Goal: Task Accomplishment & Management: Use online tool/utility

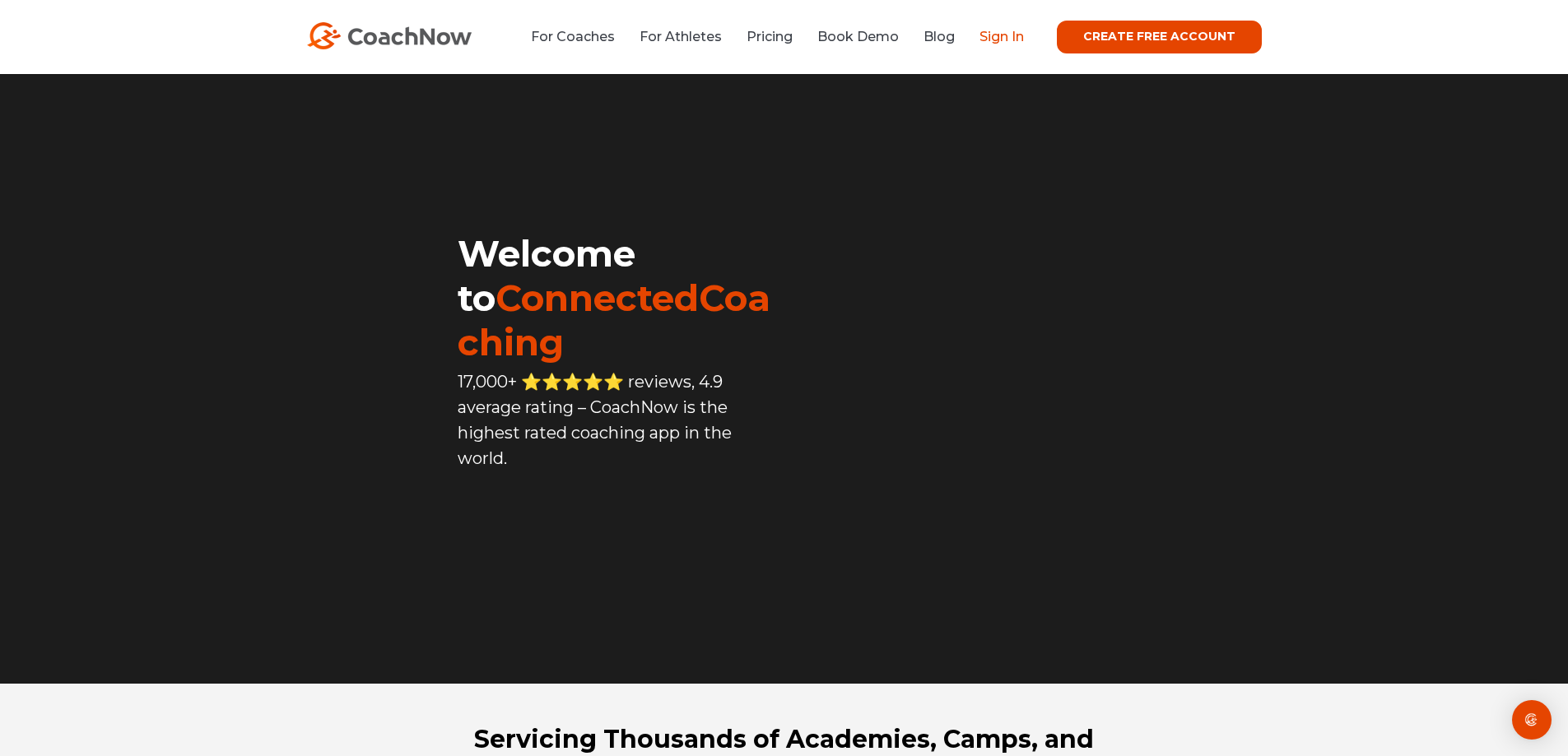
click at [1001, 38] on link "Sign In" at bounding box center [1001, 36] width 44 height 16
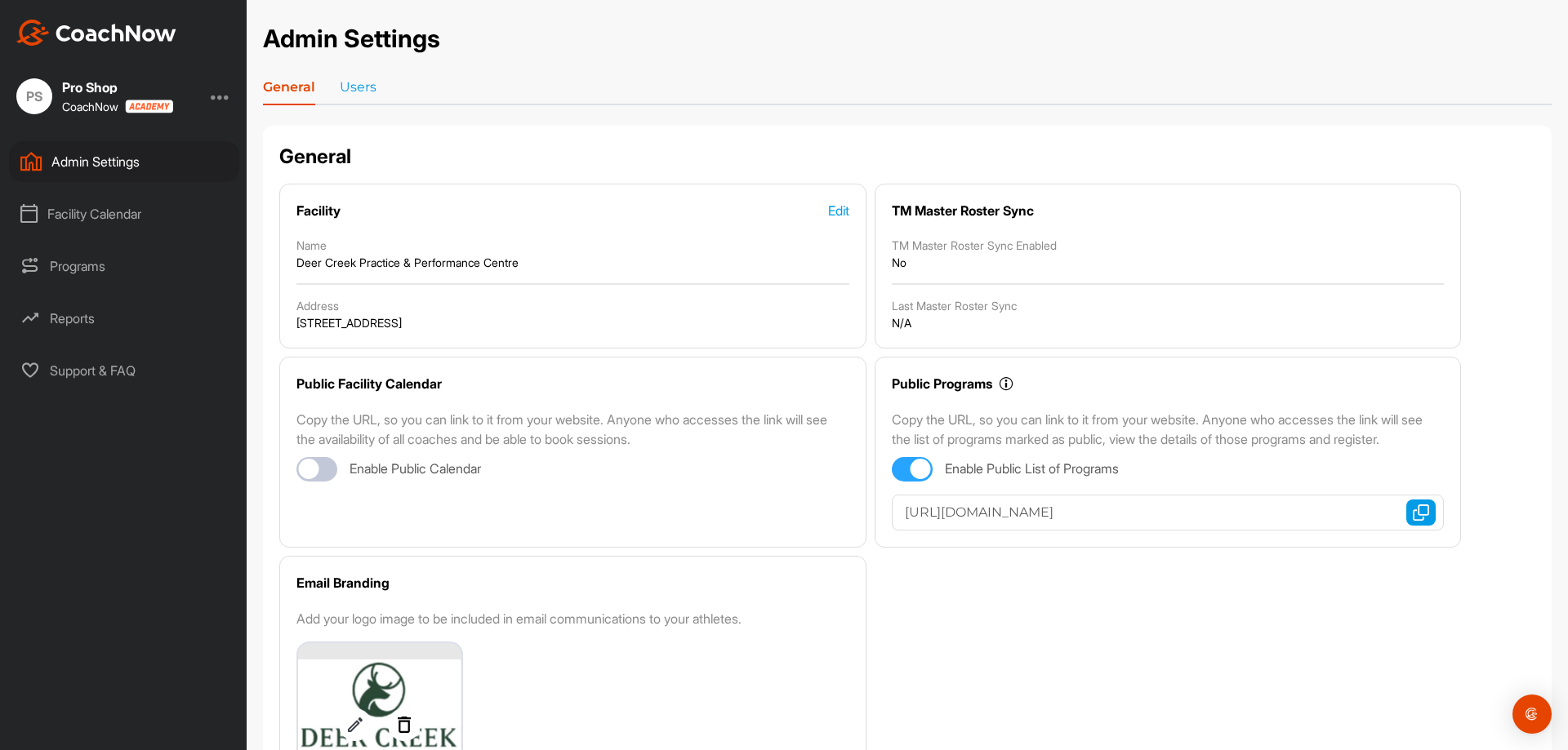
click at [136, 203] on div "Facility Calendar" at bounding box center [124, 214] width 230 height 41
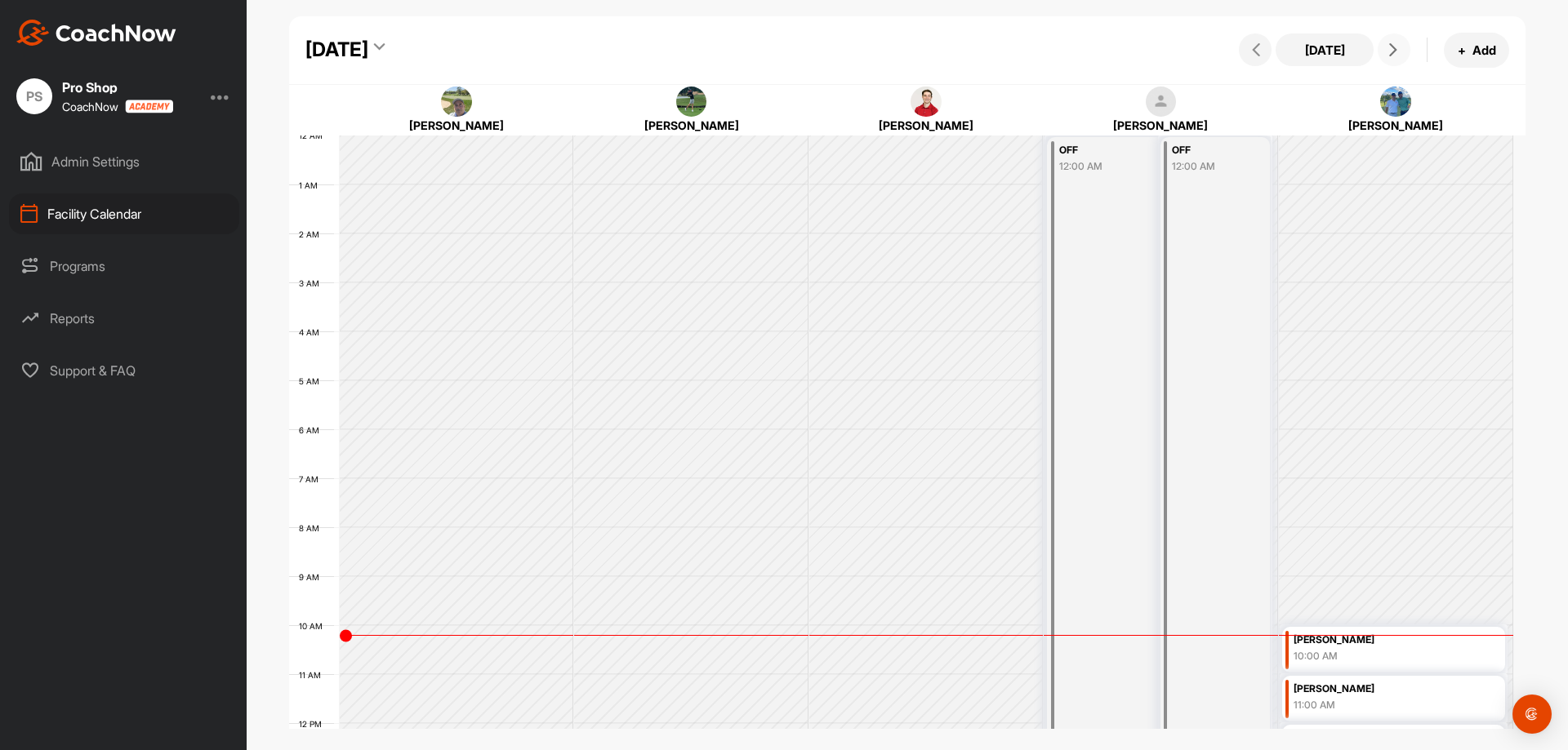
click at [1404, 50] on button at bounding box center [1394, 49] width 33 height 33
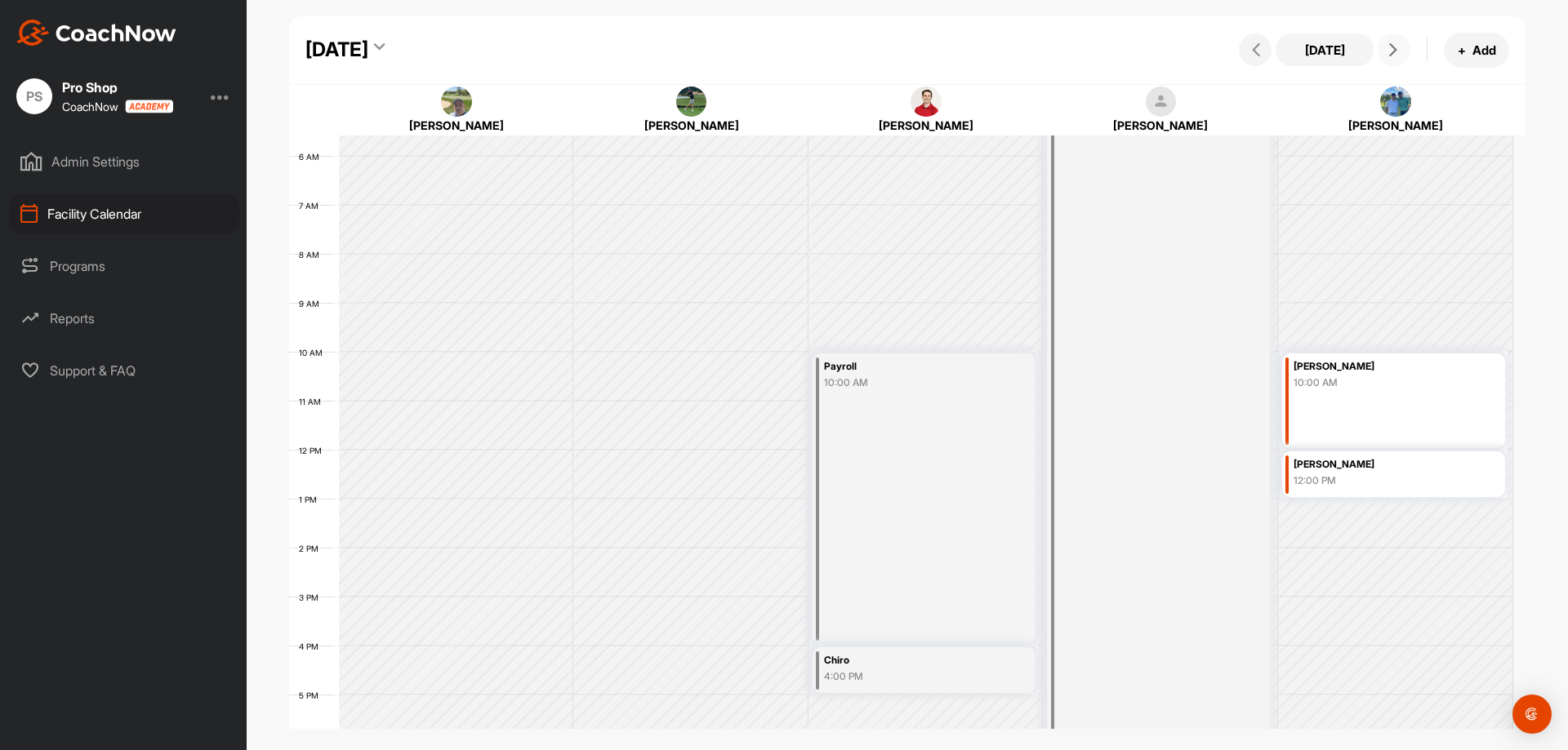
scroll to position [174, 0]
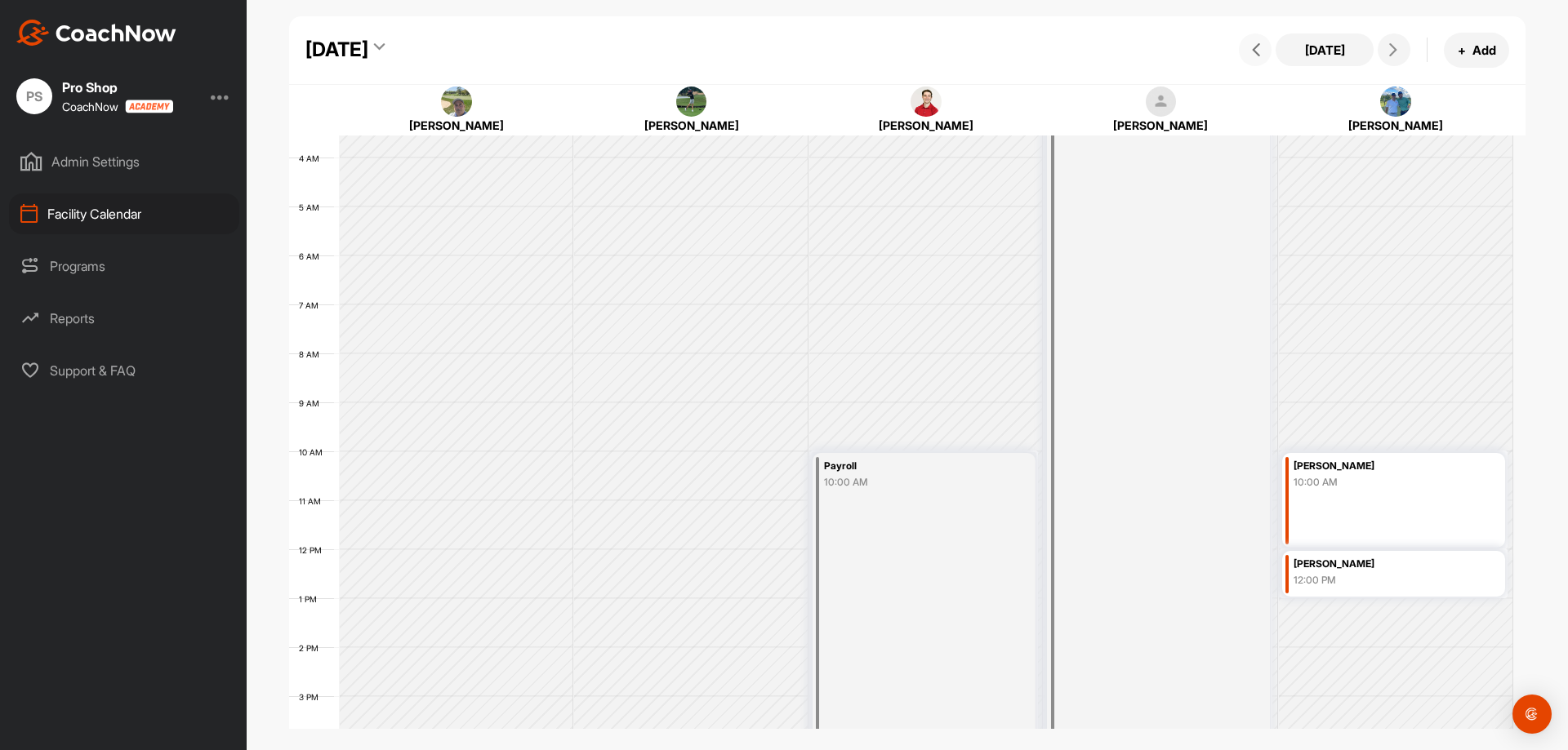
click at [1248, 45] on span at bounding box center [1255, 49] width 19 height 13
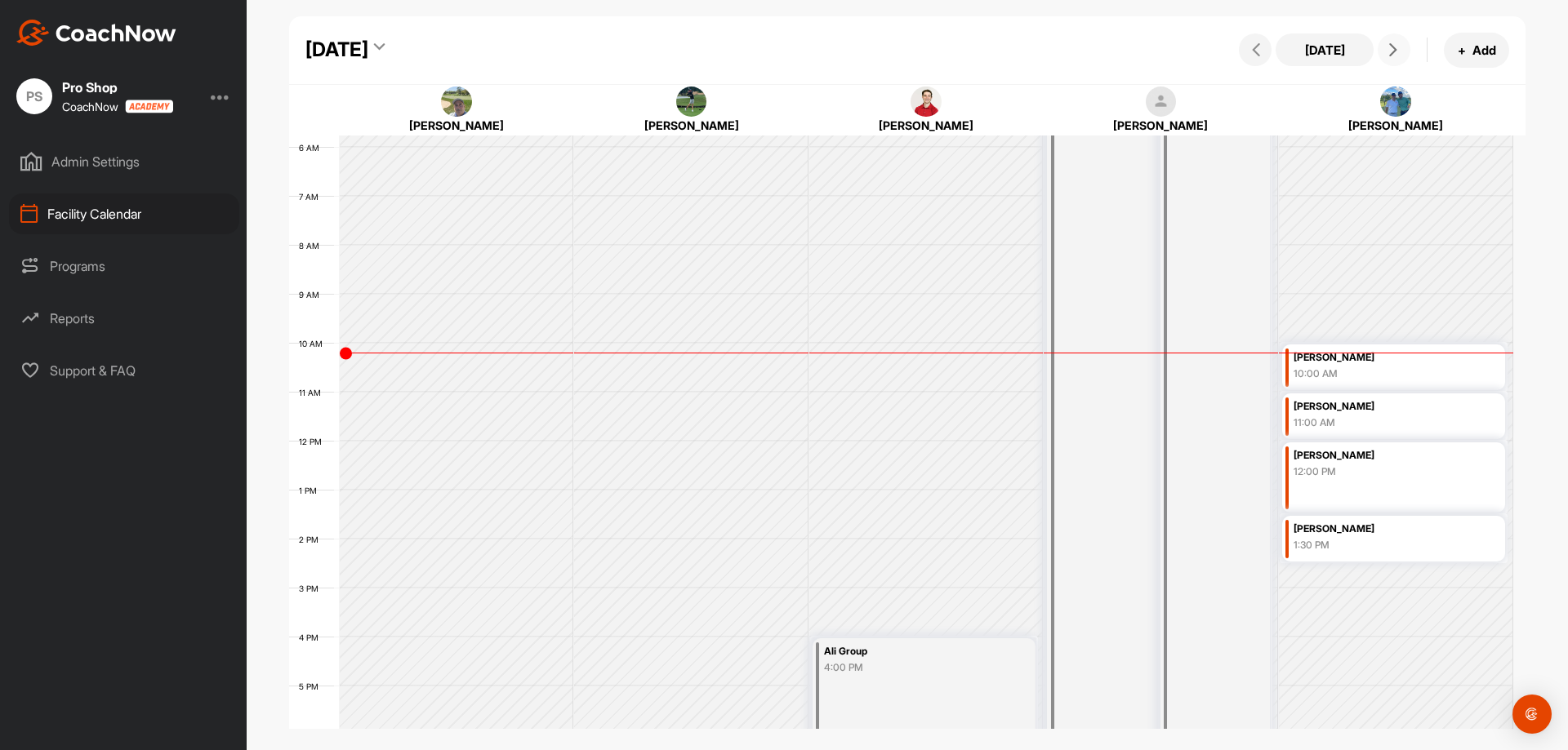
click at [1390, 47] on icon at bounding box center [1393, 49] width 13 height 13
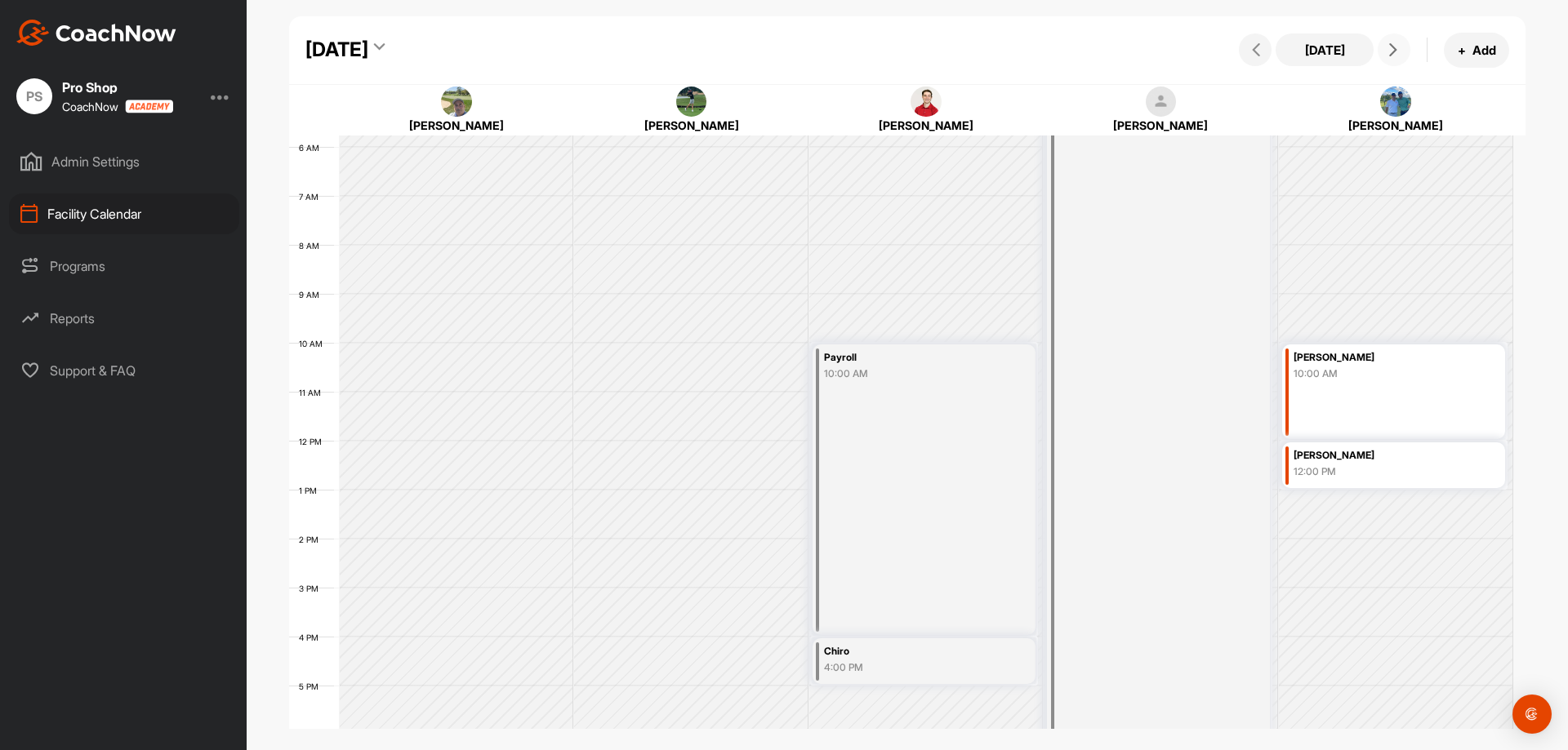
click at [1390, 47] on icon at bounding box center [1393, 49] width 13 height 13
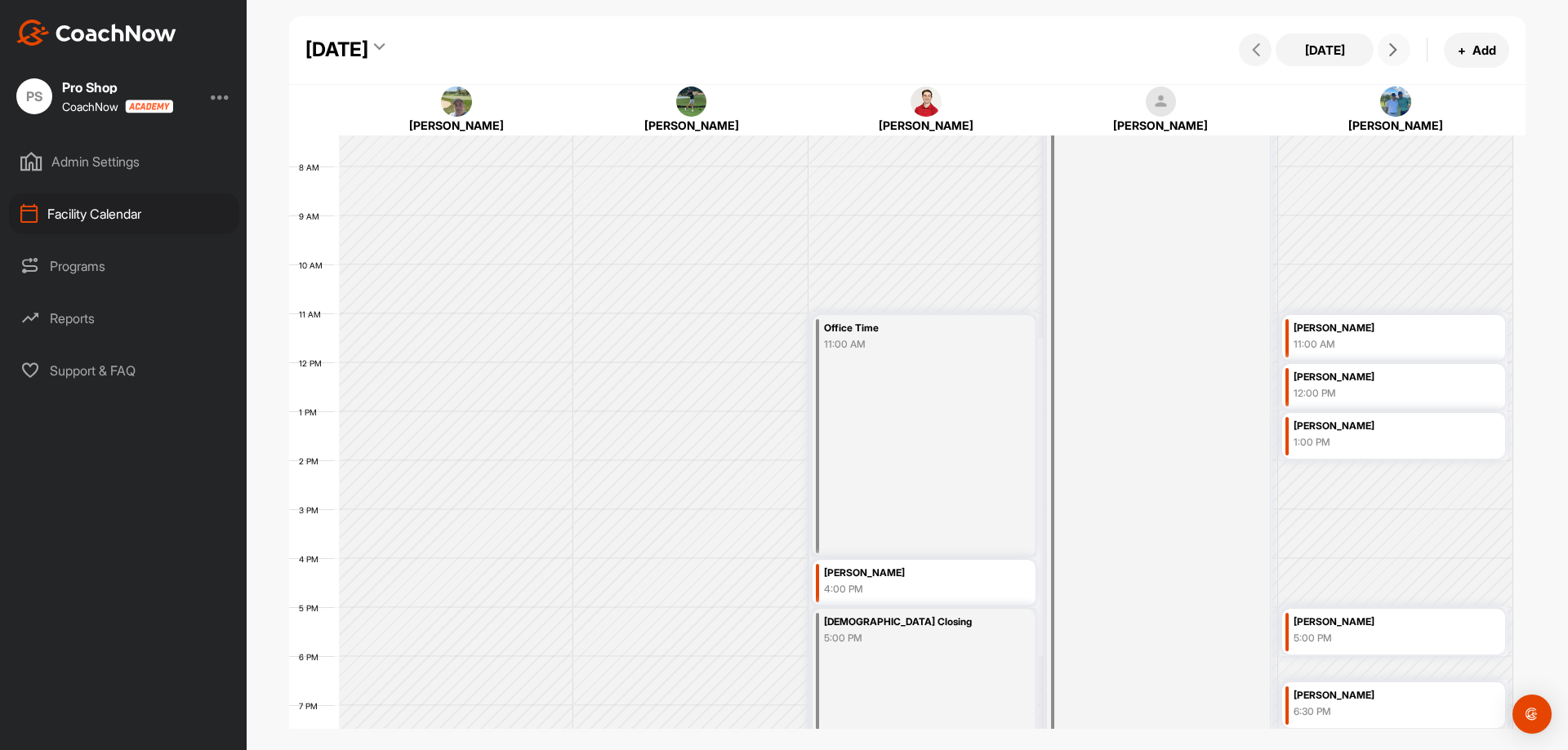
scroll to position [337, 0]
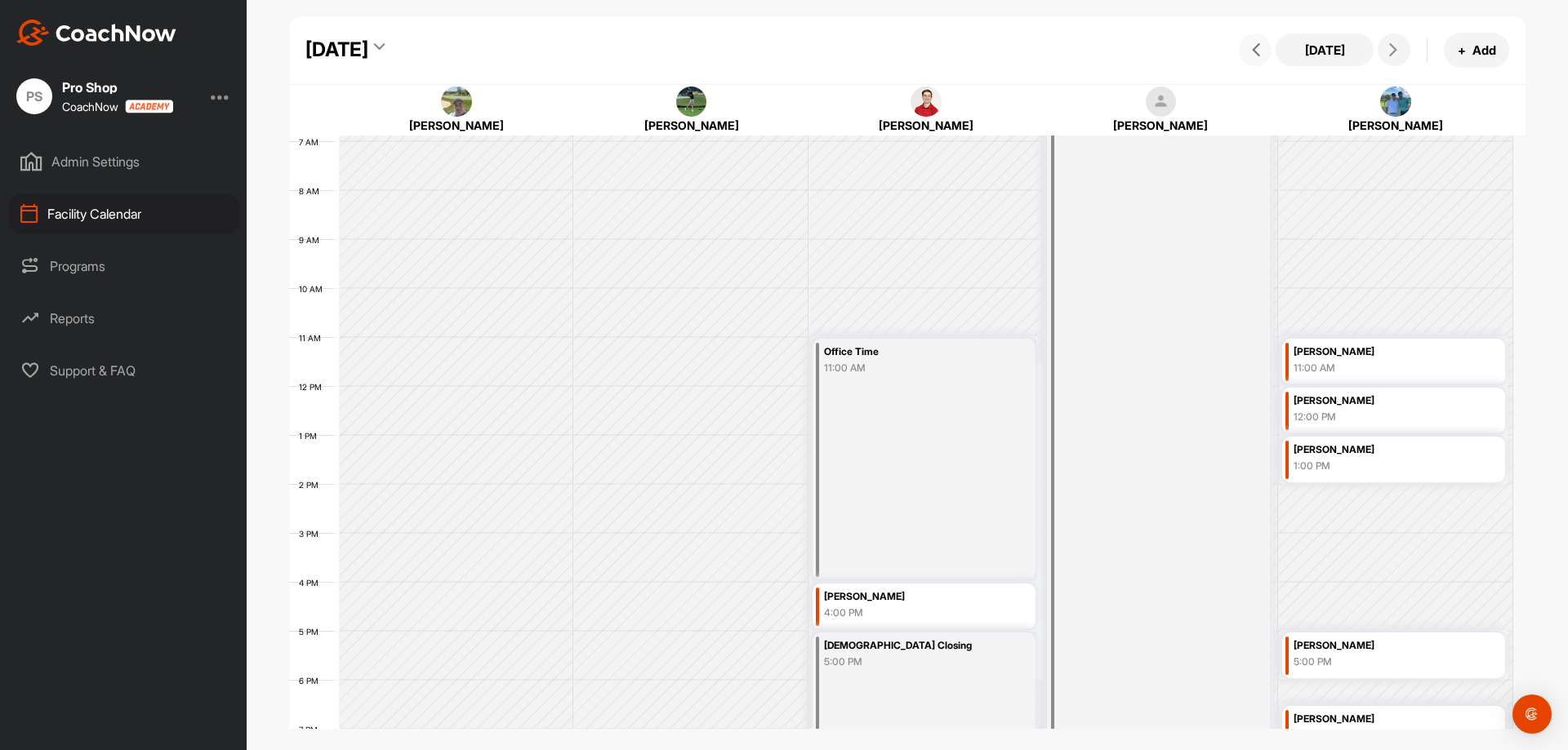
click at [1256, 59] on button at bounding box center [1255, 49] width 33 height 33
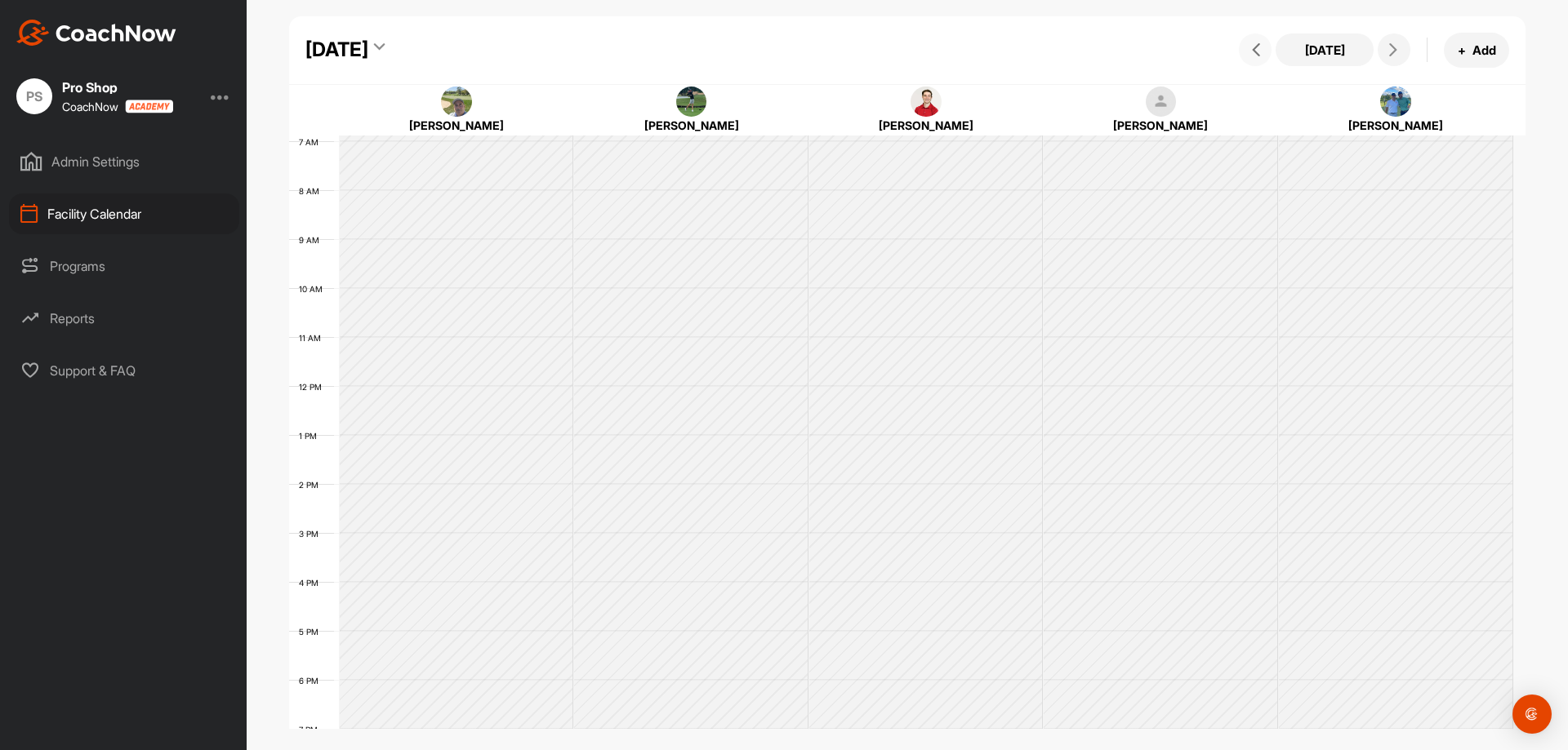
scroll to position [282, 0]
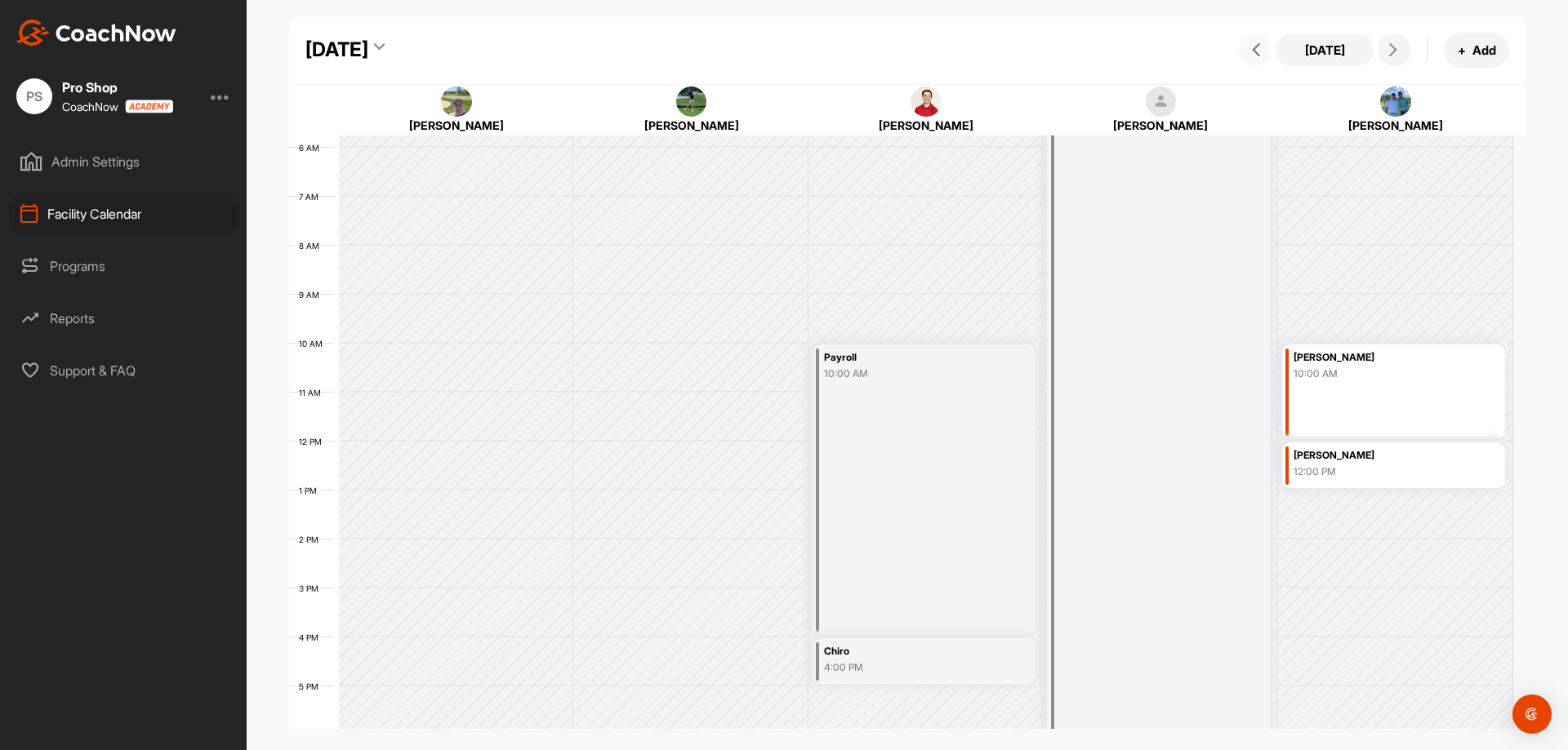
click at [1256, 59] on button at bounding box center [1255, 49] width 33 height 33
